Goal: Information Seeking & Learning: Learn about a topic

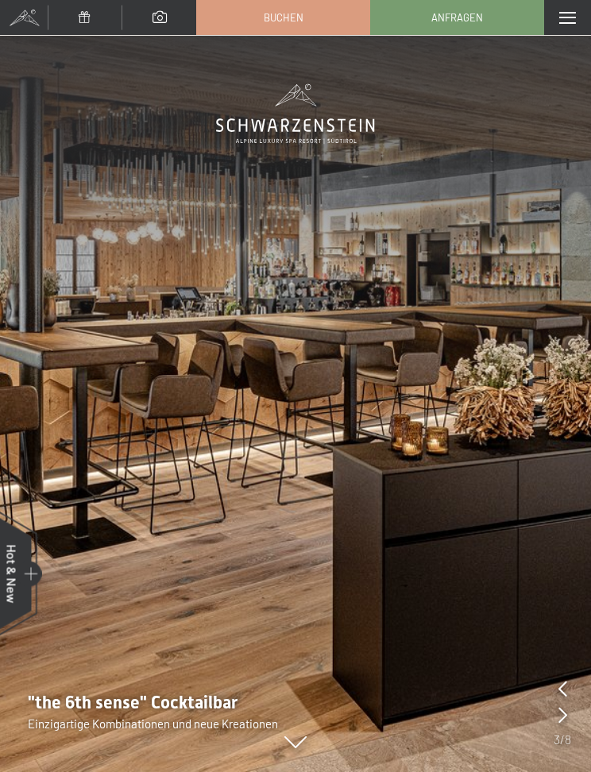
click at [556, 24] on div "Menü" at bounding box center [567, 17] width 47 height 35
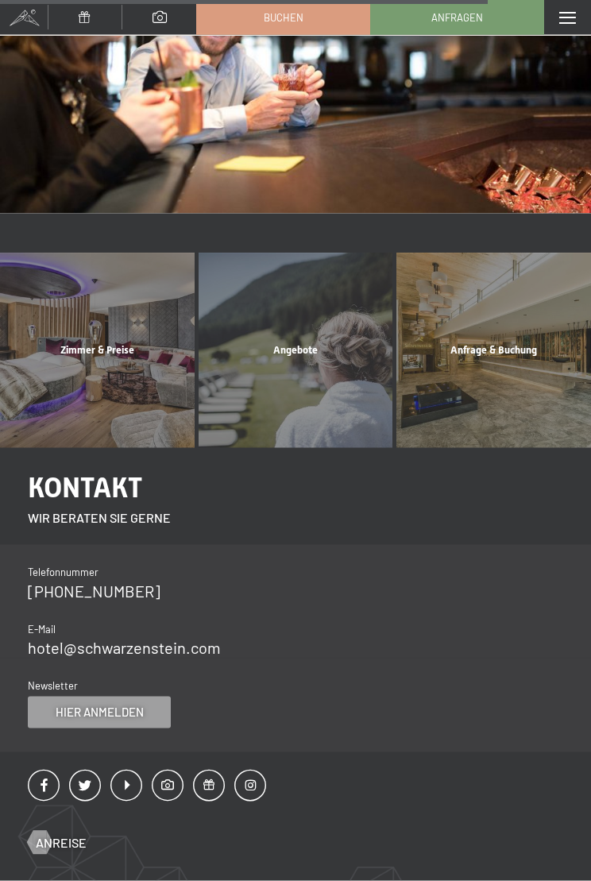
scroll to position [1591, 0]
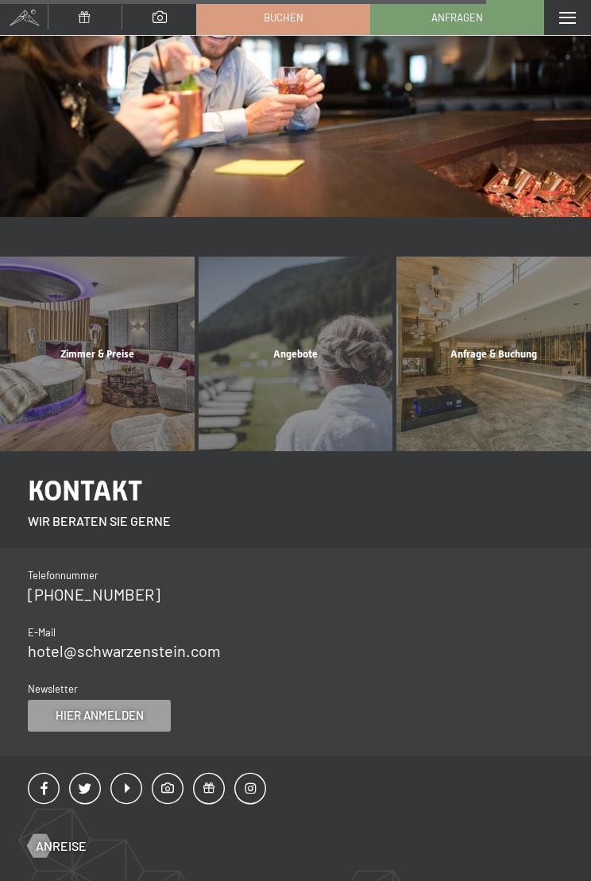
click at [122, 351] on div "Zimmer & Preise Mehr erfahren" at bounding box center [97, 354] width 199 height 195
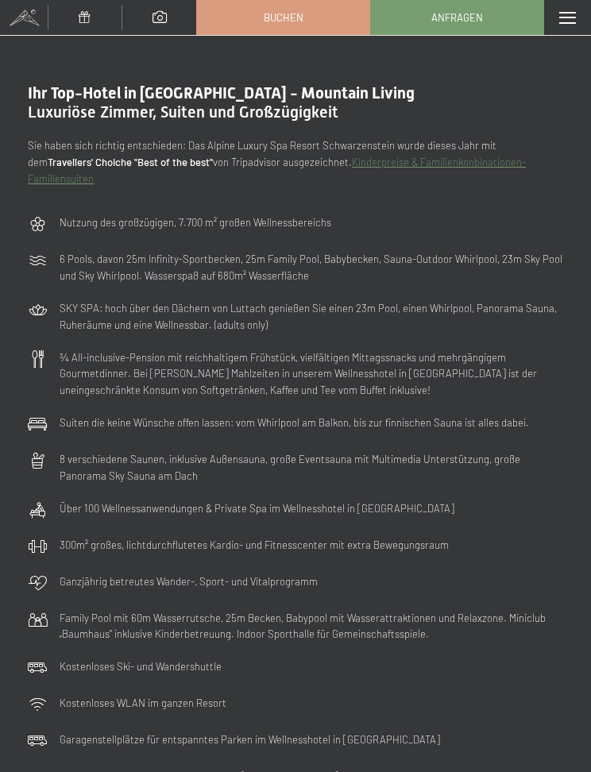
click at [573, 16] on span at bounding box center [567, 18] width 17 height 12
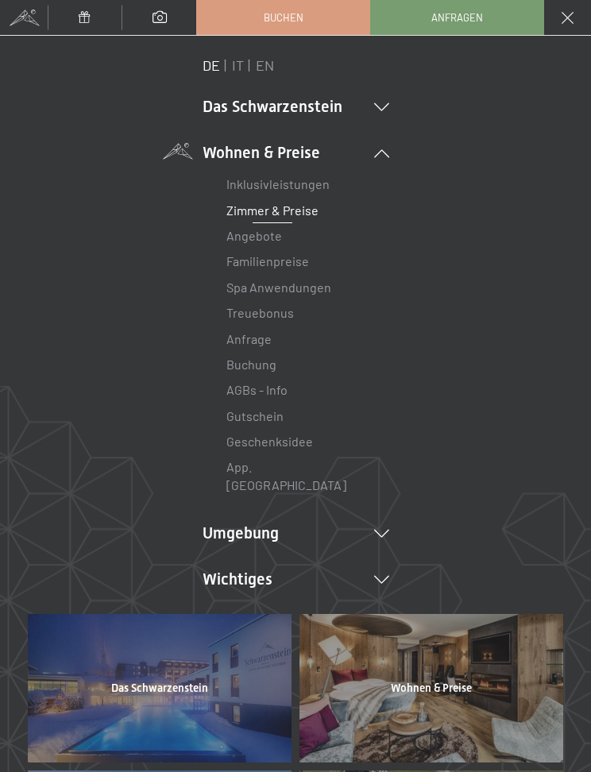
click at [257, 522] on li "Umgebung Das Ahrntal Ski & Winter Skifahren Skischule Wandern & Sommer Wandern …" at bounding box center [296, 533] width 187 height 22
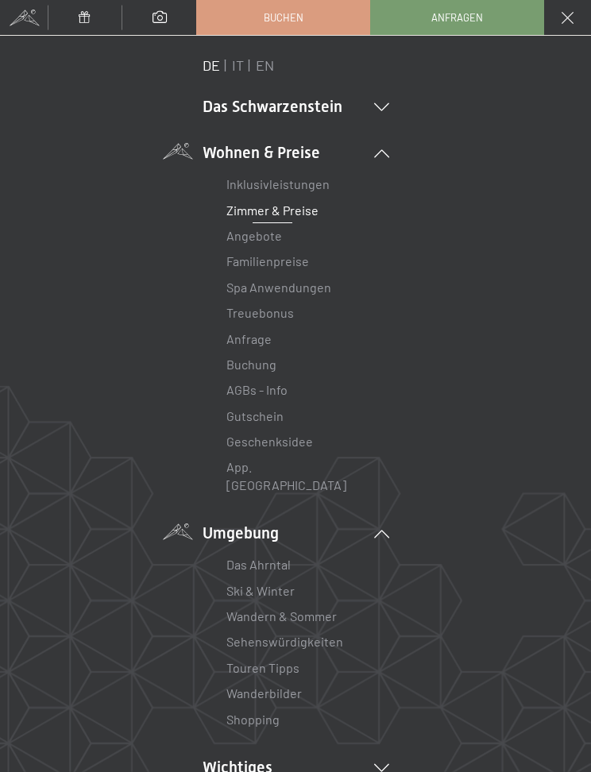
click at [365, 113] on li "Das Schwarzenstein Neuheiten im Schwarzenstein Ihre Gastgeber Premium Spa Gourm…" at bounding box center [296, 106] width 187 height 22
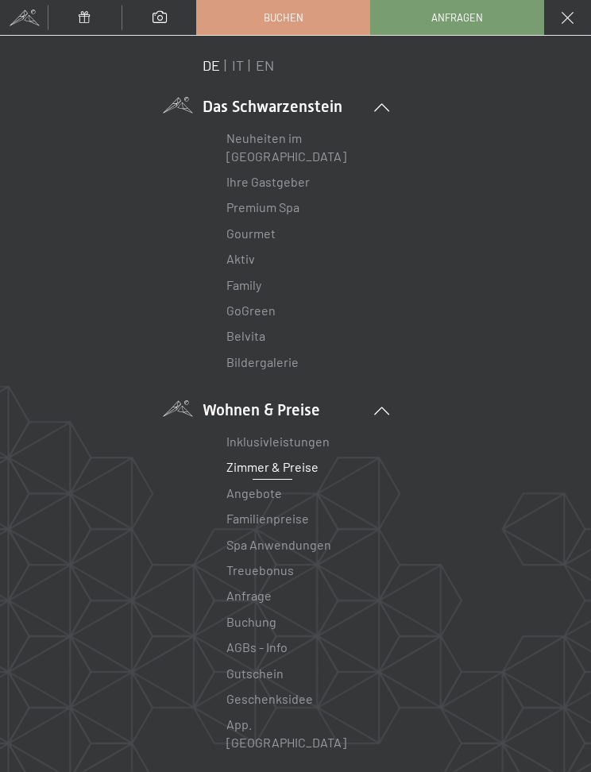
click at [292, 211] on link "Premium Spa" at bounding box center [262, 206] width 73 height 15
